Goal: Task Accomplishment & Management: Manage account settings

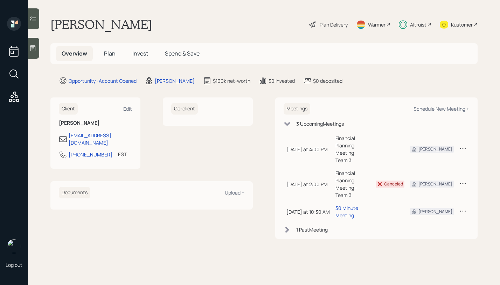
click at [113, 53] on span "Plan" at bounding box center [110, 54] width 12 height 8
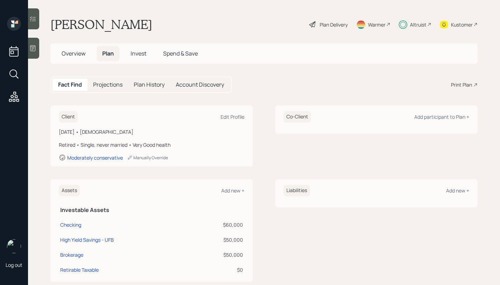
click at [145, 58] on h5 "Invest" at bounding box center [138, 53] width 27 height 15
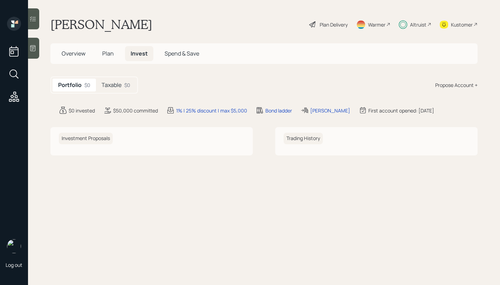
click at [137, 52] on span "Invest" at bounding box center [139, 54] width 17 height 8
click at [114, 82] on h5 "Taxable" at bounding box center [111, 85] width 20 height 7
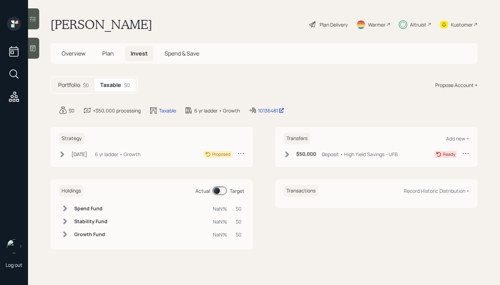
click at [64, 152] on icon at bounding box center [62, 154] width 7 height 7
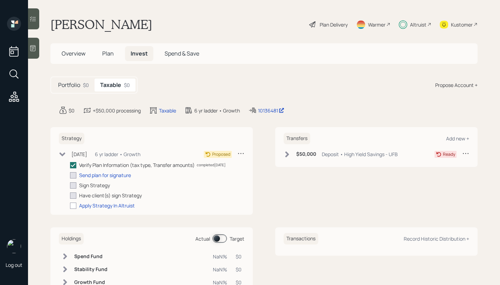
click at [285, 154] on icon at bounding box center [287, 154] width 4 height 6
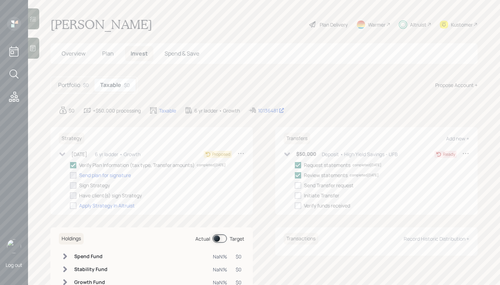
click at [324, 24] on div "Plan Delivery" at bounding box center [333, 24] width 28 height 7
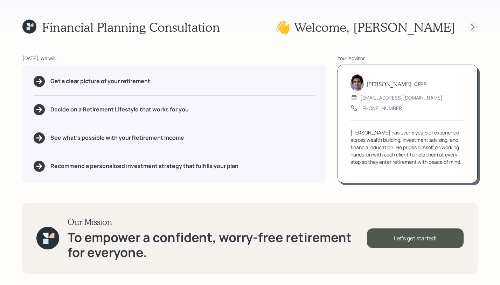
click at [472, 25] on icon at bounding box center [472, 27] width 7 height 7
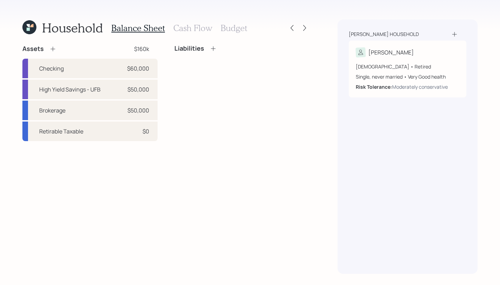
click at [32, 26] on icon at bounding box center [31, 25] width 3 height 3
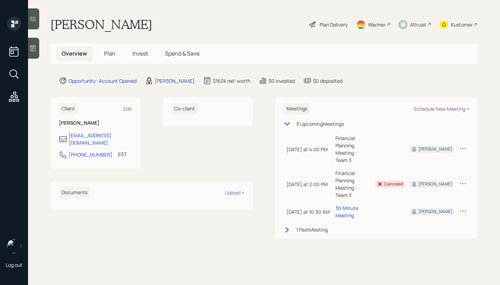
click at [144, 53] on span "Invest" at bounding box center [140, 54] width 16 height 8
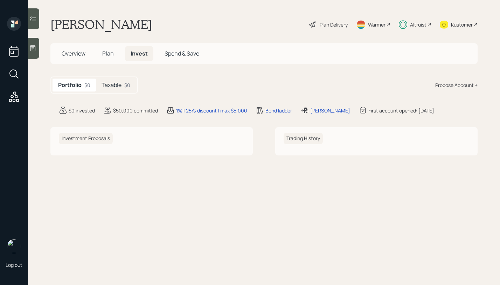
click at [120, 83] on h5 "Taxable" at bounding box center [111, 85] width 20 height 7
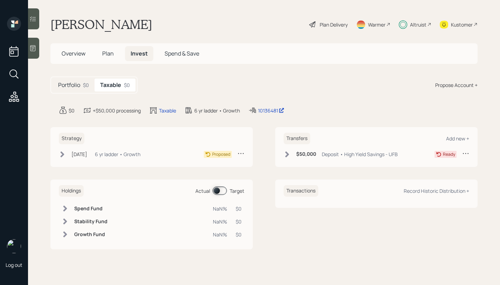
click at [64, 155] on icon at bounding box center [63, 154] width 4 height 6
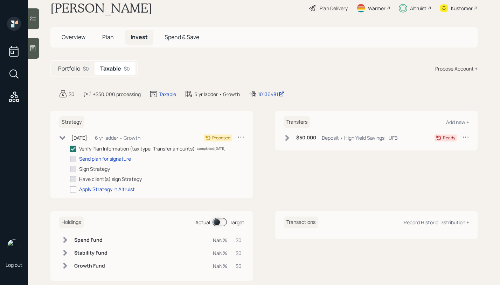
scroll to position [29, 0]
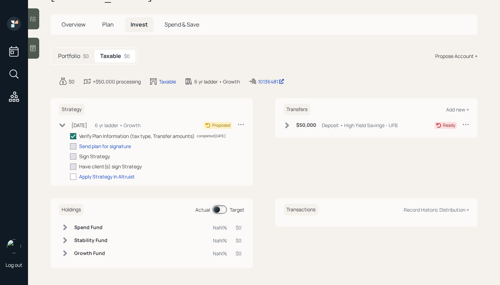
click at [62, 127] on icon at bounding box center [62, 125] width 7 height 7
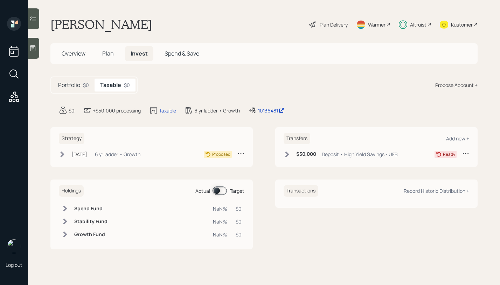
click at [286, 155] on icon at bounding box center [287, 154] width 4 height 6
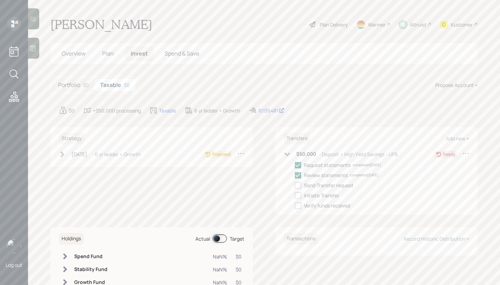
click at [287, 155] on icon at bounding box center [286, 154] width 7 height 7
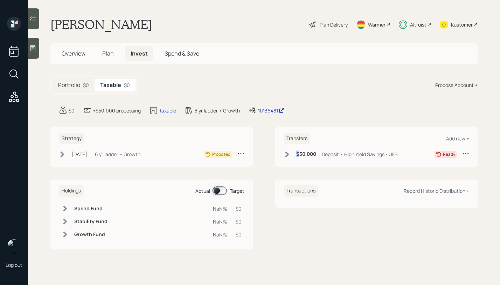
click at [287, 155] on icon at bounding box center [287, 154] width 4 height 6
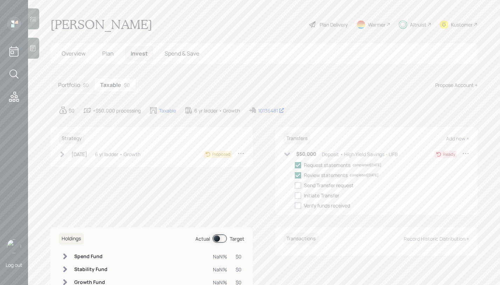
click at [287, 155] on icon at bounding box center [286, 154] width 7 height 7
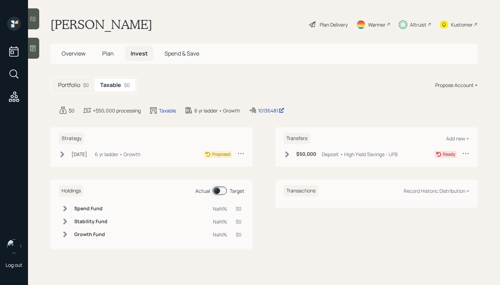
click at [63, 154] on icon at bounding box center [63, 154] width 4 height 6
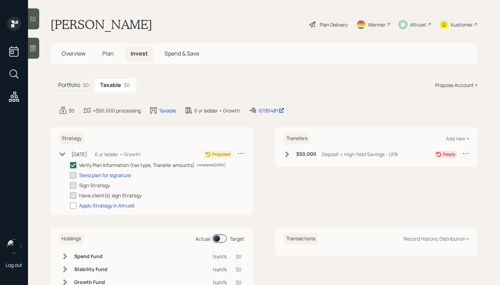
click at [411, 24] on div "Altruist" at bounding box center [418, 24] width 16 height 7
